Goal: Contribute content: Add original content to the website for others to see

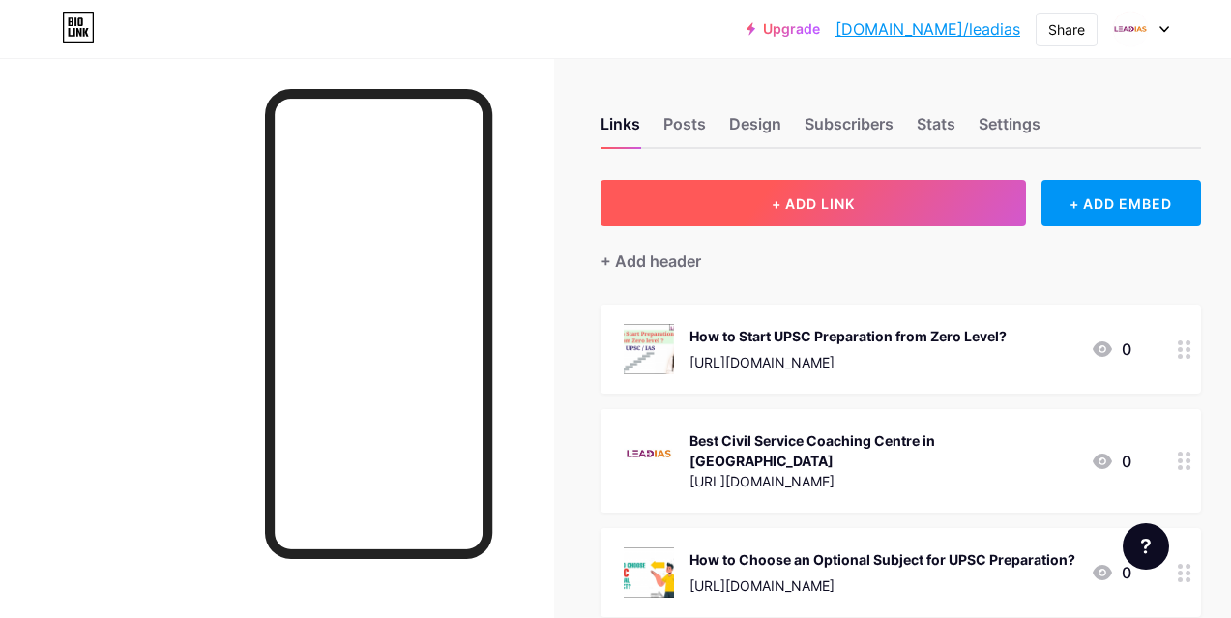
click at [819, 219] on button "+ ADD LINK" at bounding box center [812, 203] width 425 height 46
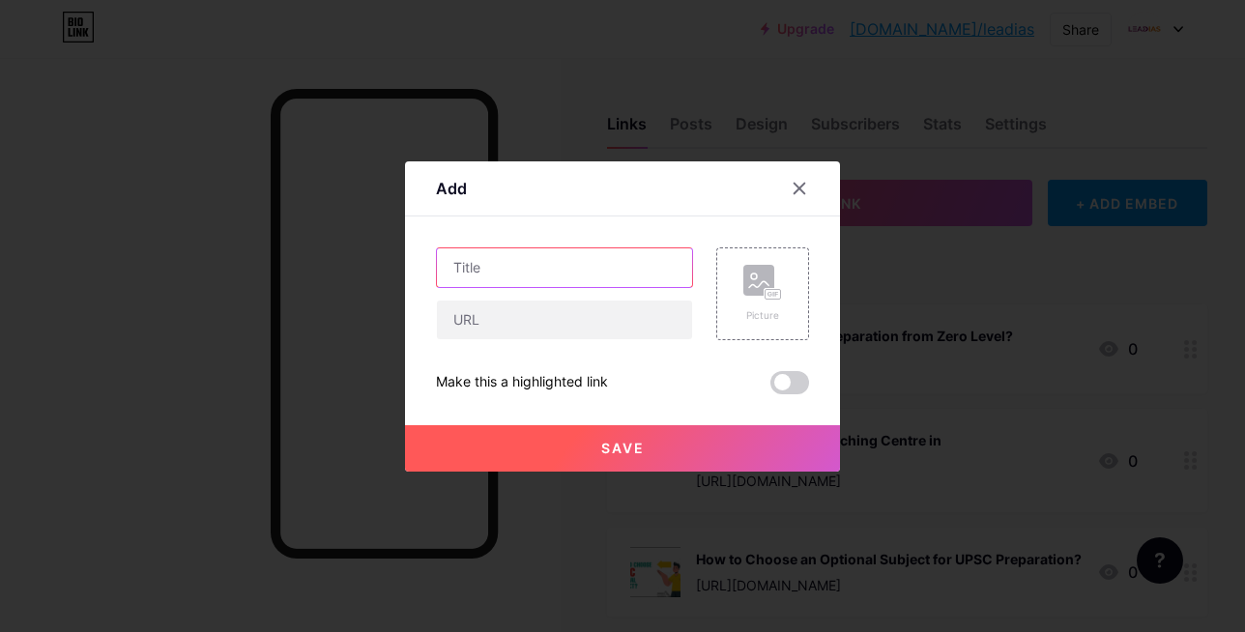
click at [515, 273] on input "text" at bounding box center [564, 267] width 255 height 39
paste input "Best IAS Academy in [GEOGRAPHIC_DATA]: Unlock Your UPSC Success"
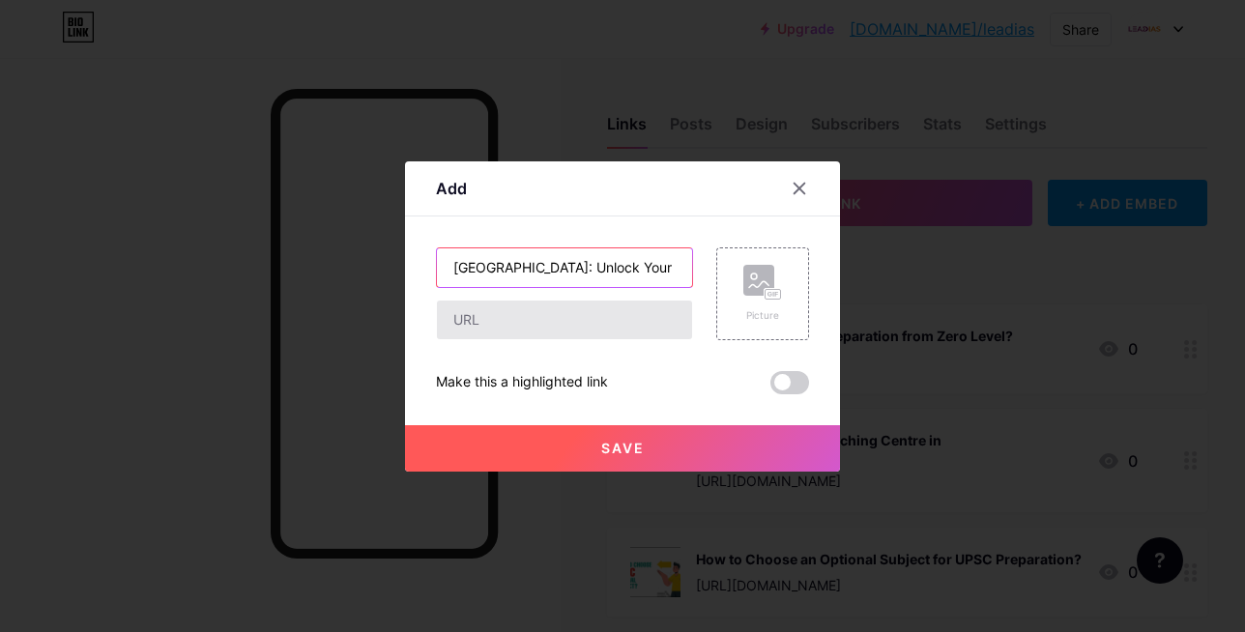
type input "Best IAS Academy in [GEOGRAPHIC_DATA]: Unlock Your UPSC Success"
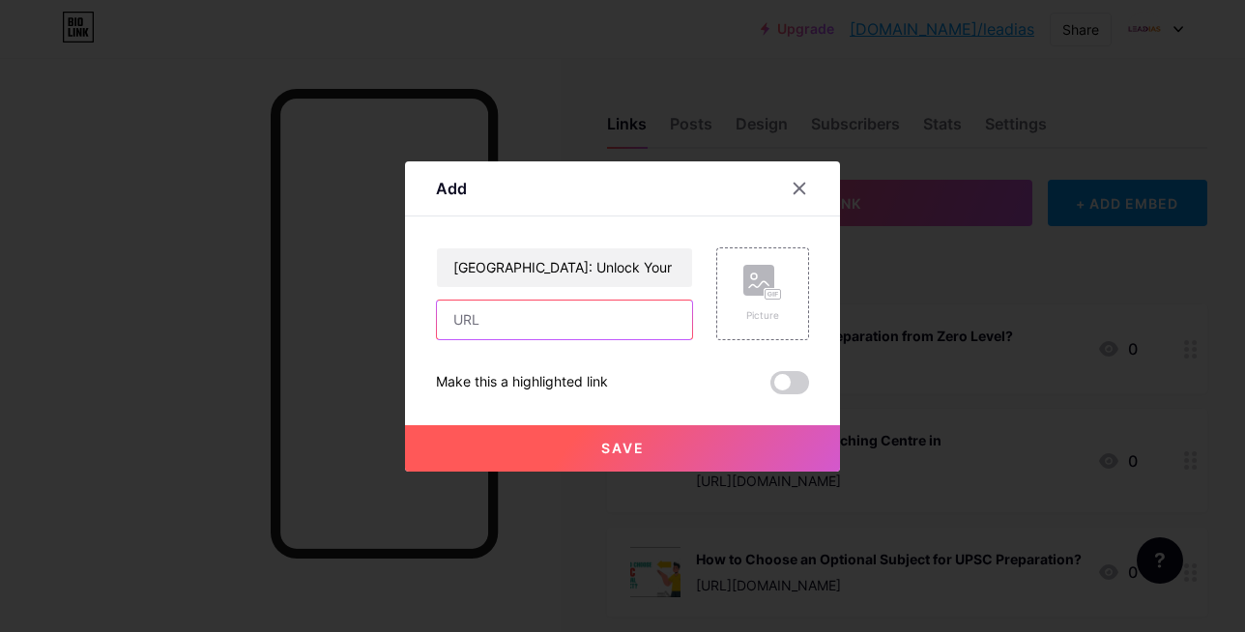
scroll to position [0, 0]
click at [485, 326] on input "text" at bounding box center [564, 320] width 255 height 39
paste input "[URL][DOMAIN_NAME]"
type input "[URL][DOMAIN_NAME]"
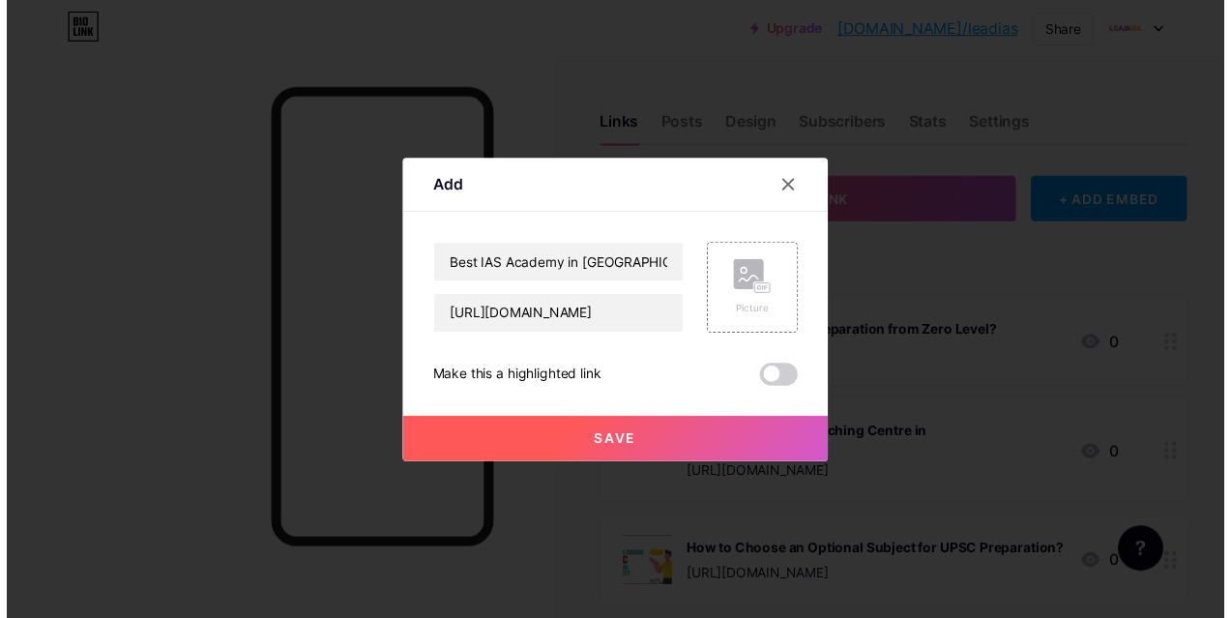
scroll to position [0, 0]
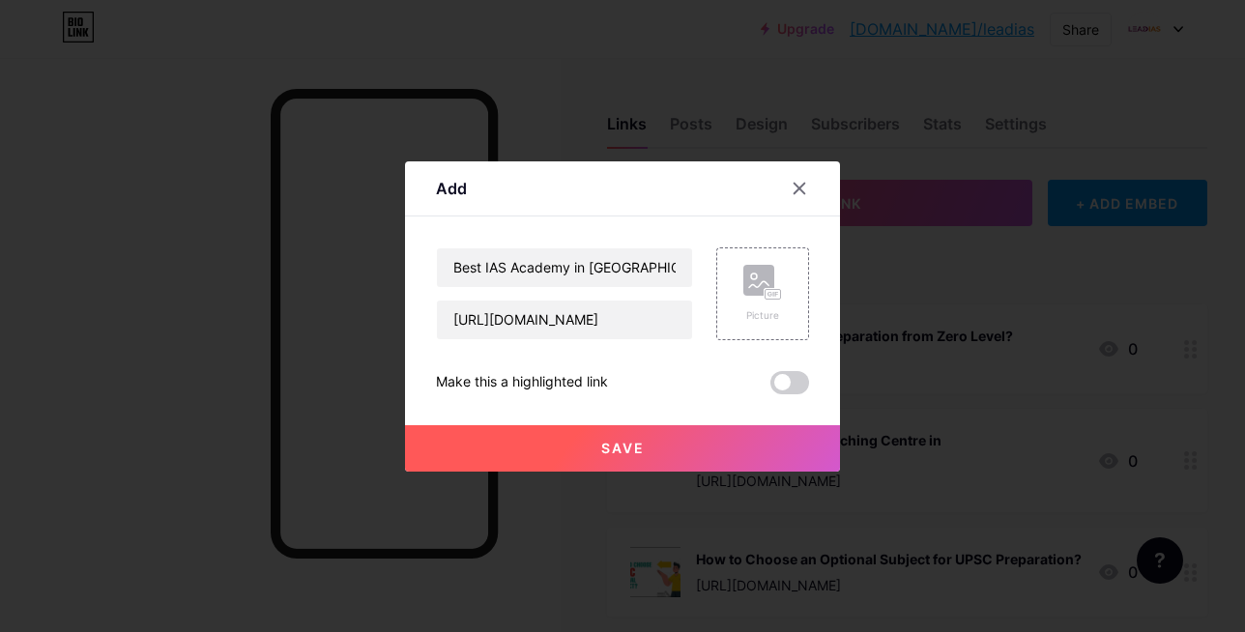
click at [628, 450] on span "Save" at bounding box center [623, 448] width 44 height 16
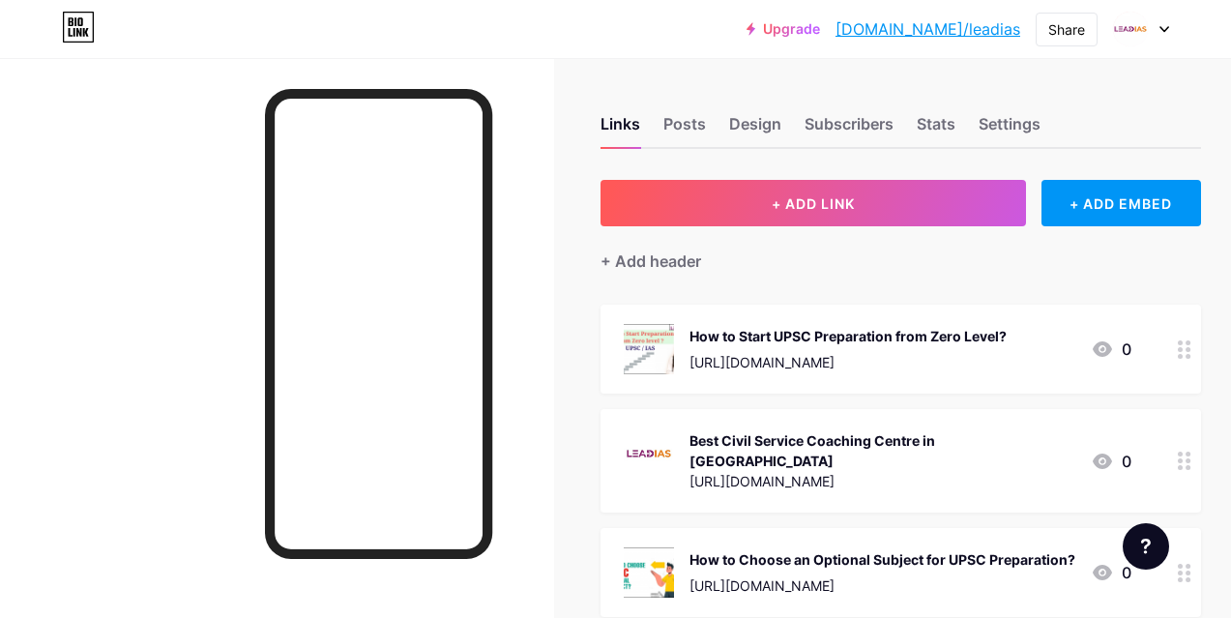
click at [956, 33] on link "[DOMAIN_NAME]/leadias" at bounding box center [927, 28] width 185 height 23
